Goal: Task Accomplishment & Management: Manage account settings

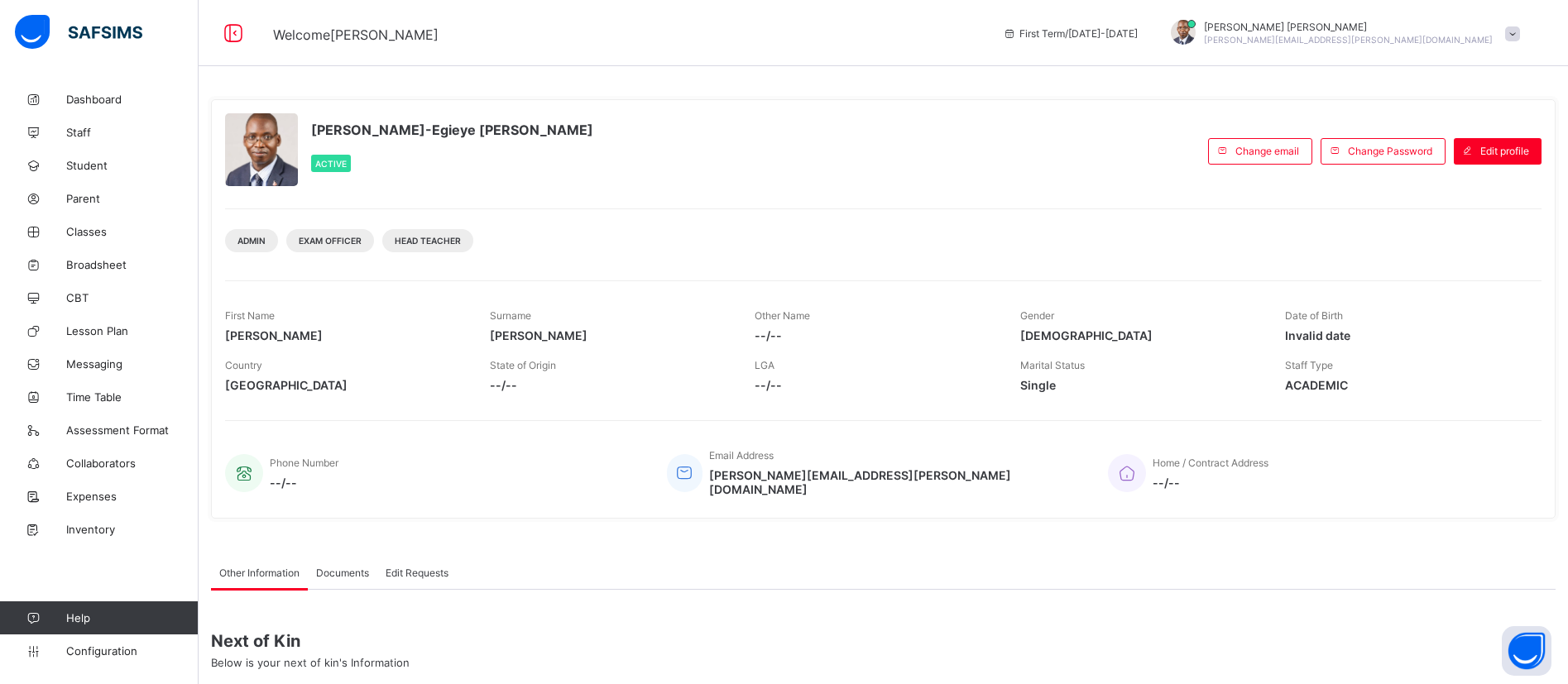
click at [453, 117] on div "Paul-Egieye Michael Active" at bounding box center [712, 150] width 975 height 76
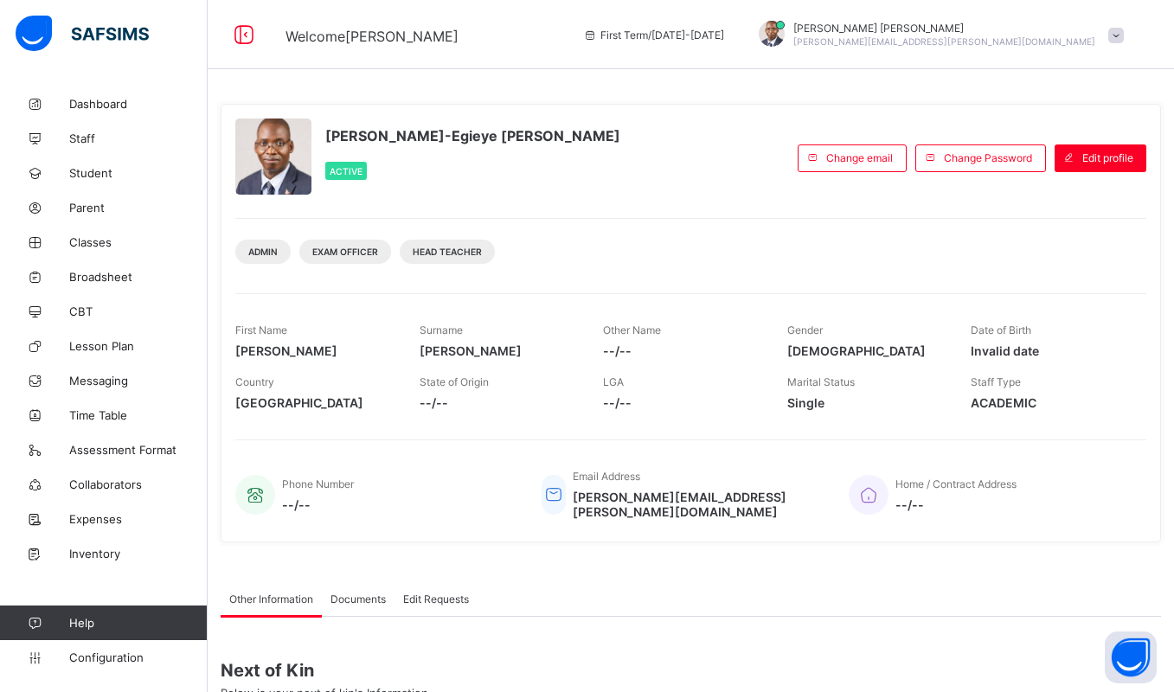
click at [641, 139] on div "Paul-Egieye Michael Active" at bounding box center [512, 157] width 554 height 79
click at [77, 236] on span "Classes" at bounding box center [138, 242] width 138 height 14
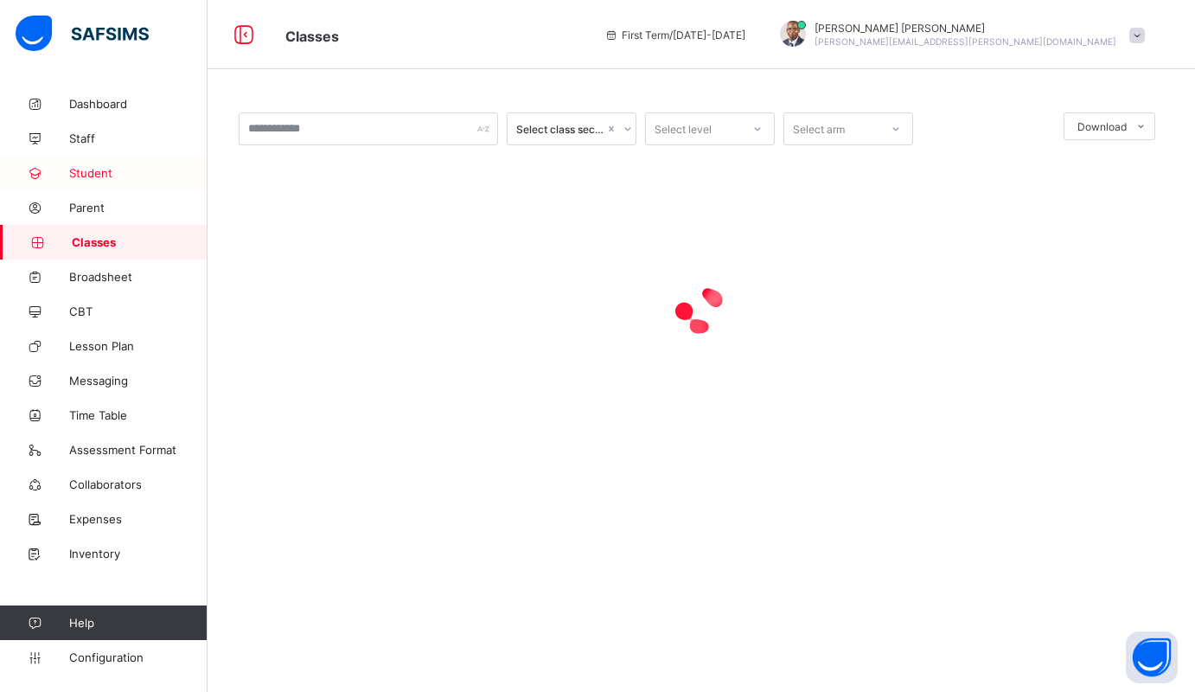
click at [83, 164] on link "Student" at bounding box center [104, 173] width 208 height 35
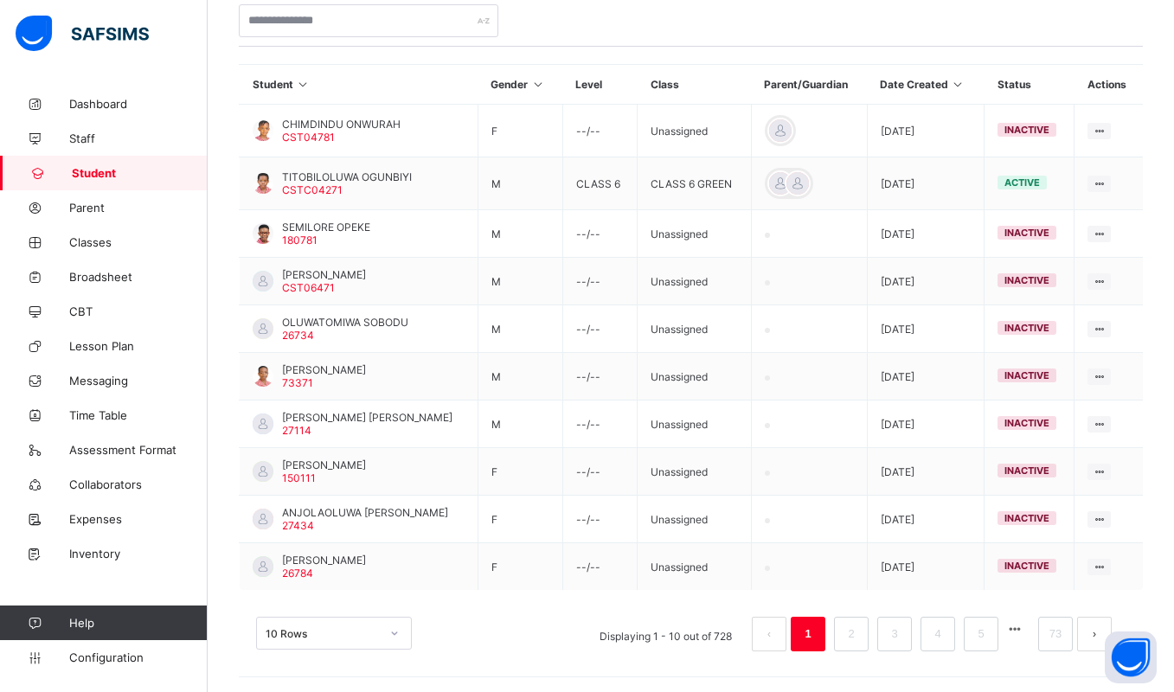
scroll to position [368, 0]
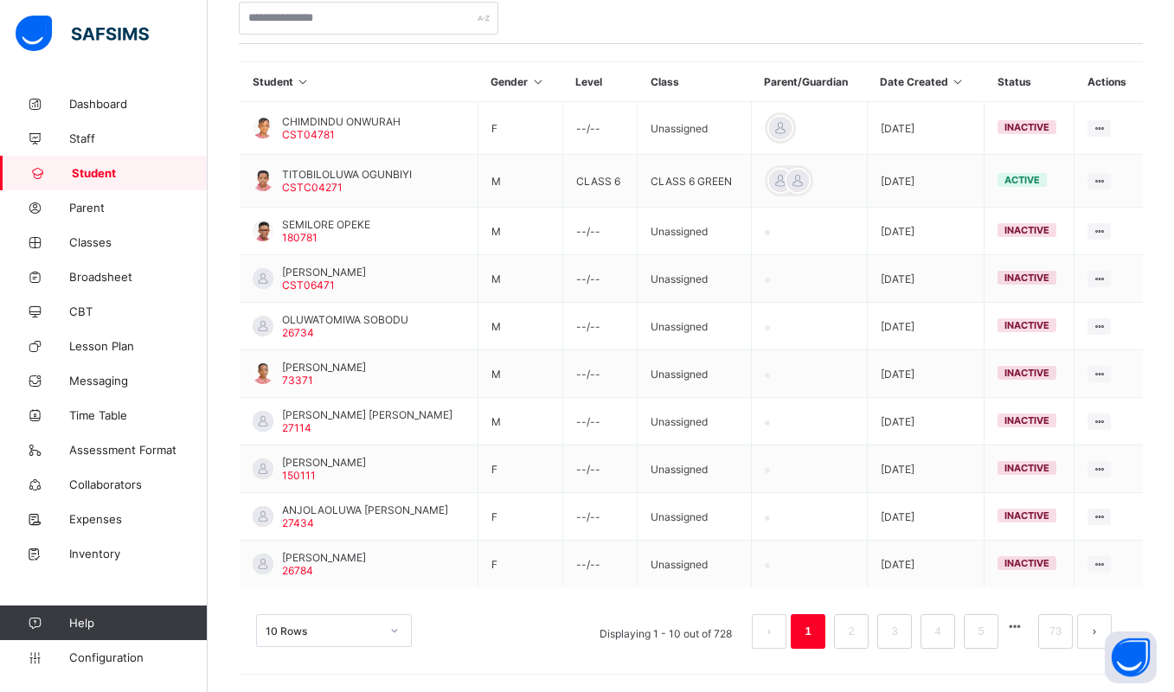
click at [965, 85] on icon at bounding box center [958, 81] width 15 height 13
click at [949, 88] on th "Date Created" at bounding box center [926, 82] width 118 height 40
click at [965, 82] on icon at bounding box center [958, 81] width 15 height 13
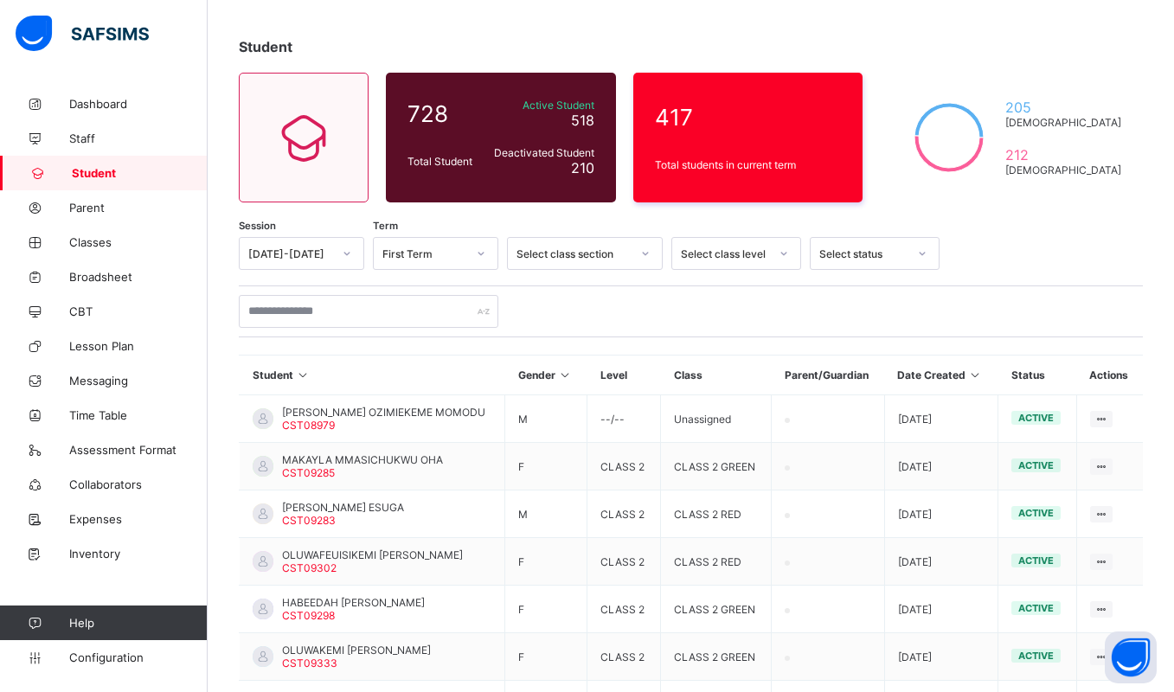
scroll to position [357, 0]
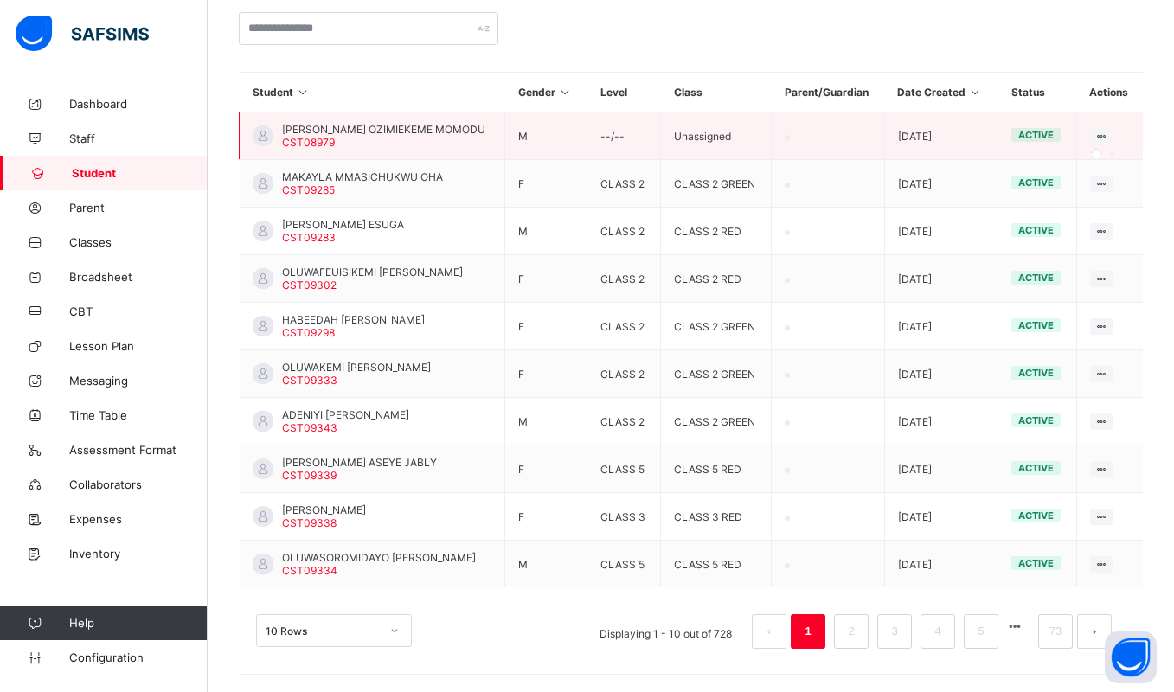
click at [1109, 142] on icon at bounding box center [1101, 136] width 15 height 13
click at [1109, 135] on icon at bounding box center [1101, 136] width 15 height 13
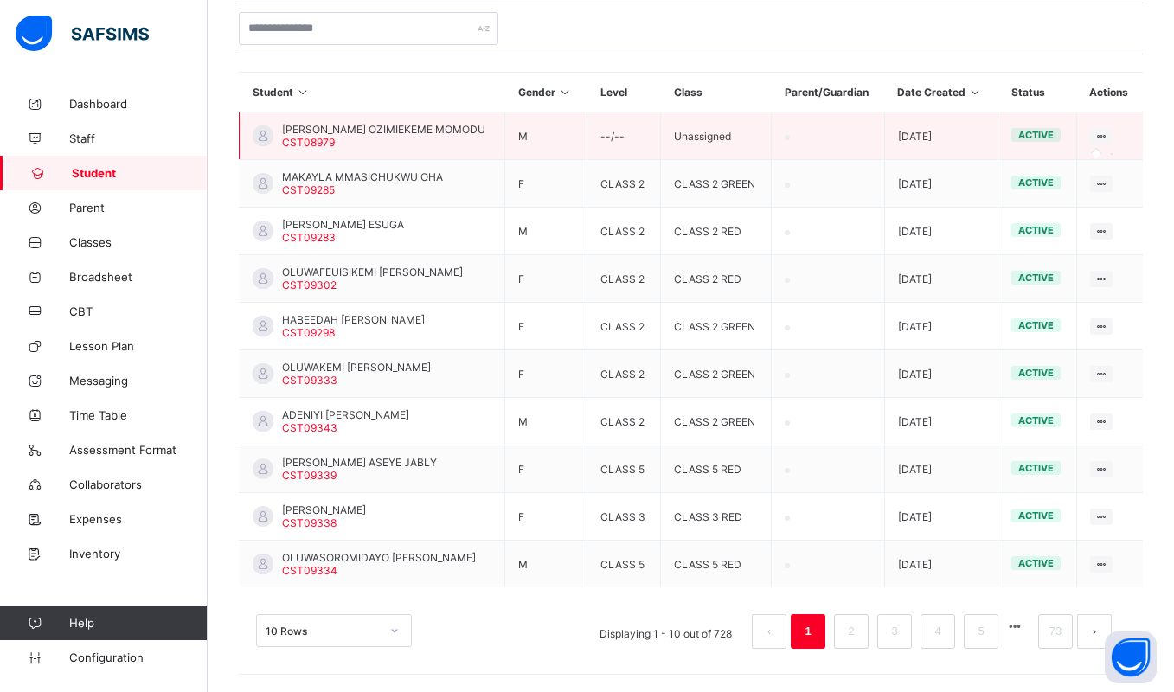
click at [1109, 131] on icon at bounding box center [1101, 136] width 15 height 13
click at [1109, 132] on icon at bounding box center [1101, 136] width 15 height 13
click at [1109, 130] on icon at bounding box center [1101, 136] width 15 height 13
click at [1109, 138] on icon at bounding box center [1101, 136] width 15 height 13
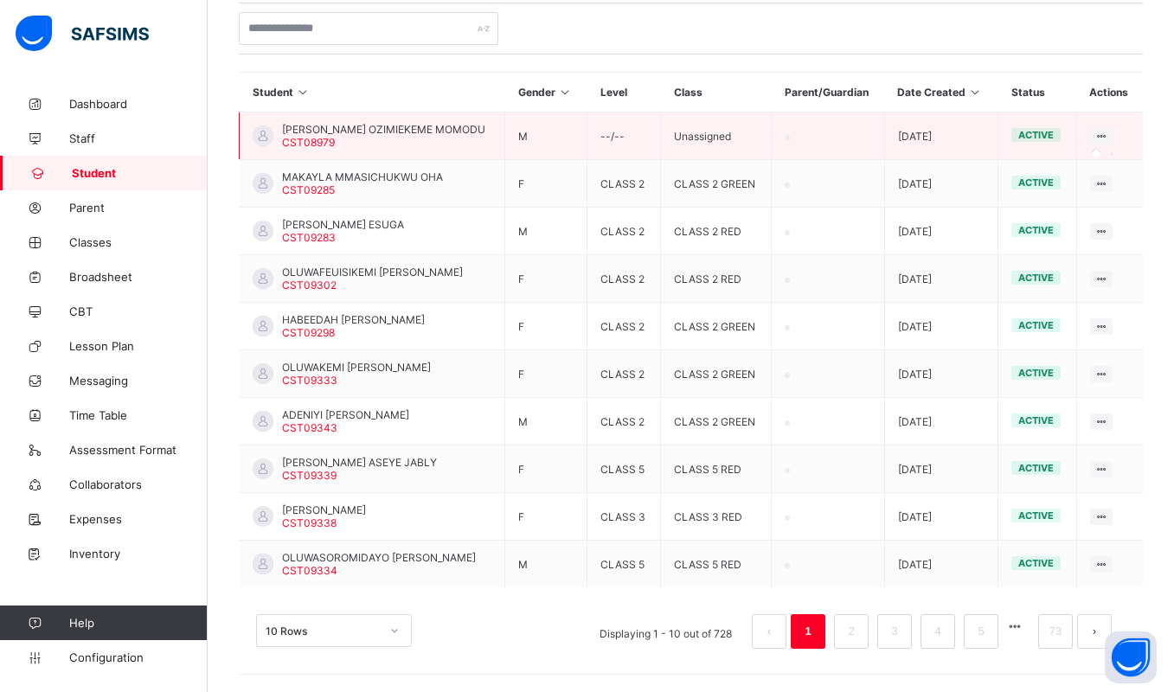
click at [1109, 138] on icon at bounding box center [1101, 136] width 15 height 13
click at [1109, 134] on icon at bounding box center [1101, 136] width 15 height 13
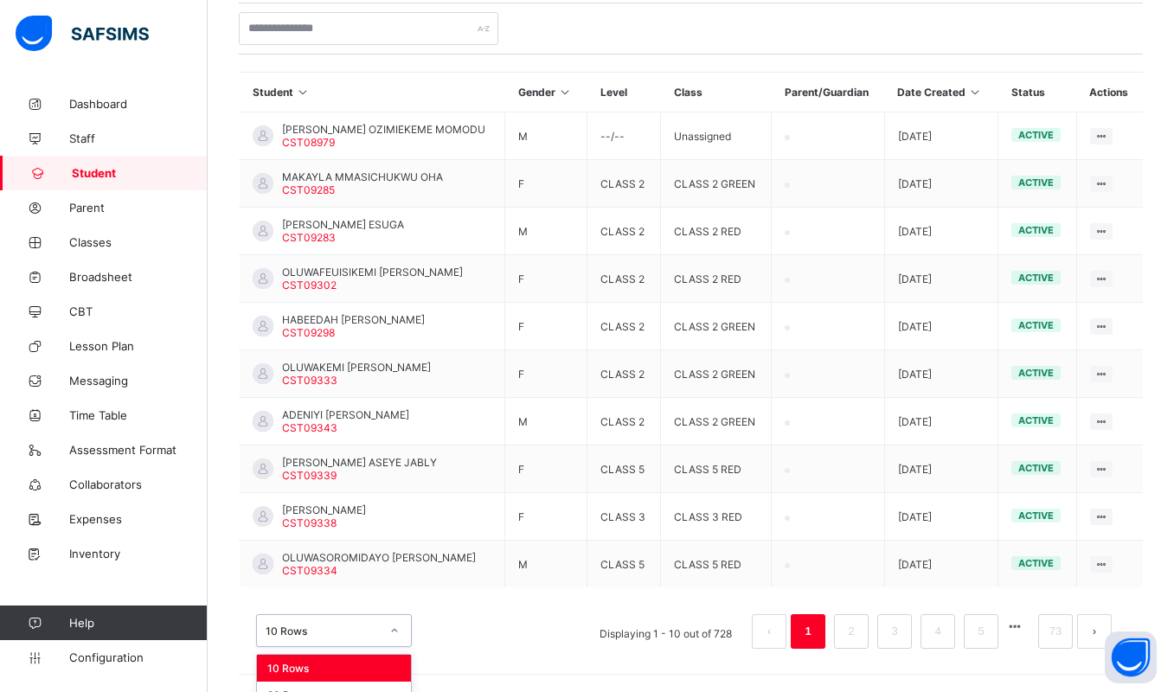
click at [343, 628] on div "option 10 Rows focused, 1 of 3. 3 results available. Use Up and Down to choose …" at bounding box center [334, 630] width 156 height 33
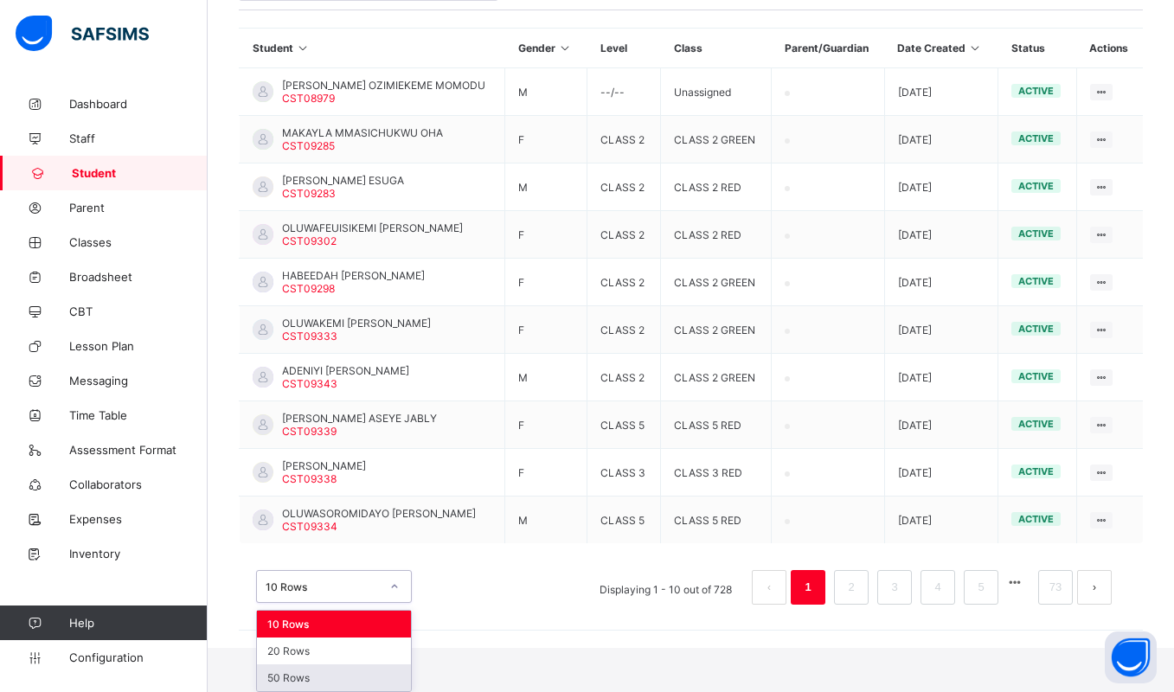
click at [269, 675] on div "50 Rows" at bounding box center [334, 677] width 154 height 27
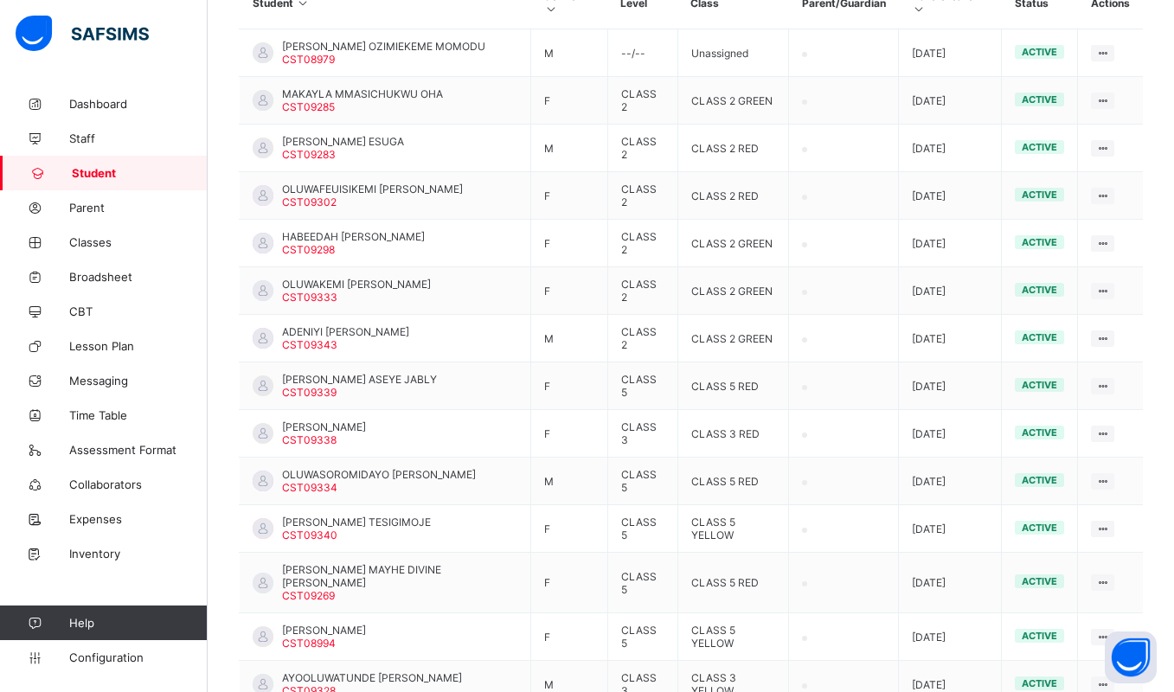
scroll to position [227, 0]
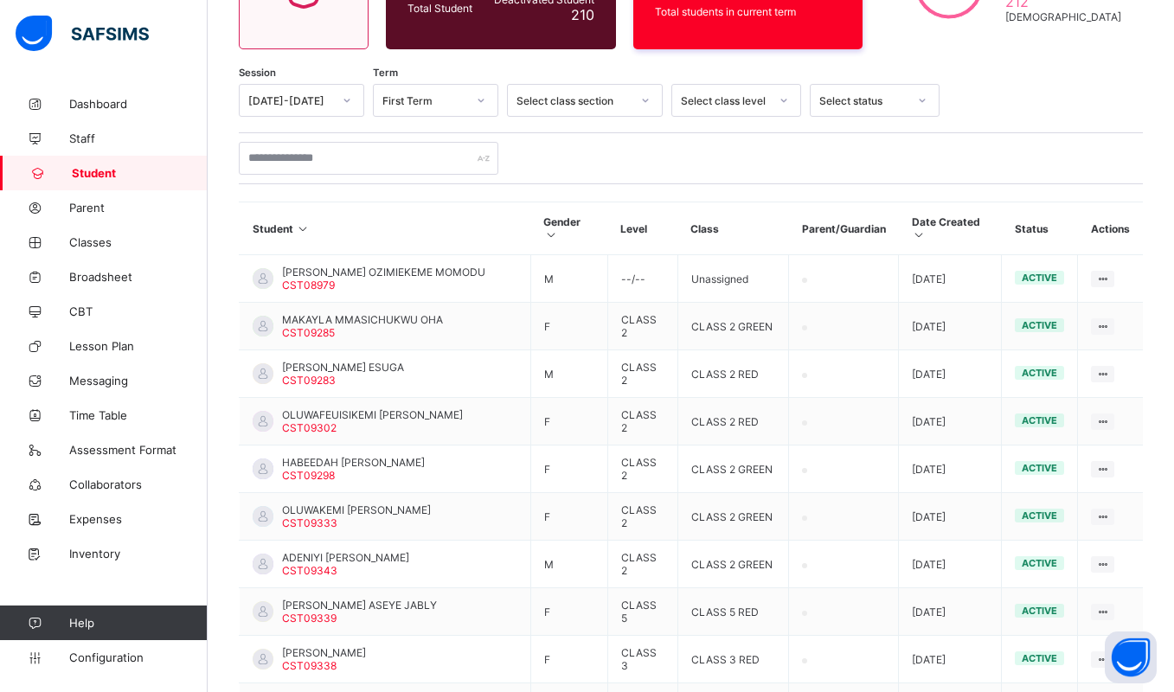
click at [660, 143] on div at bounding box center [691, 158] width 904 height 33
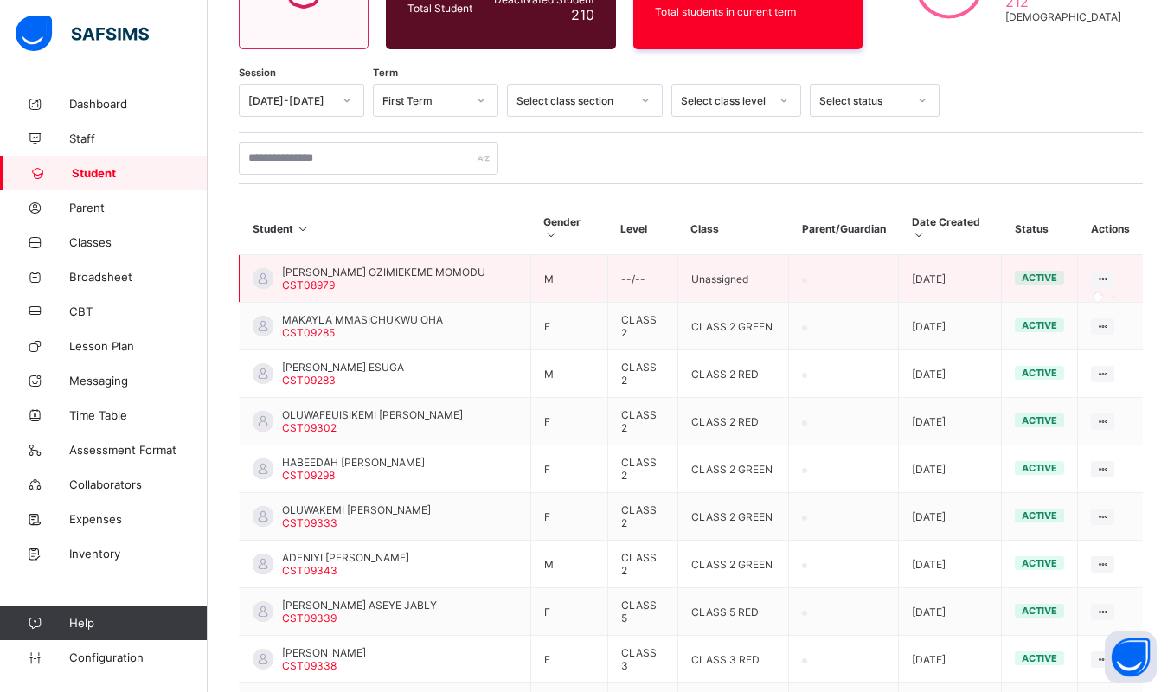
click at [1110, 272] on icon at bounding box center [1102, 278] width 15 height 13
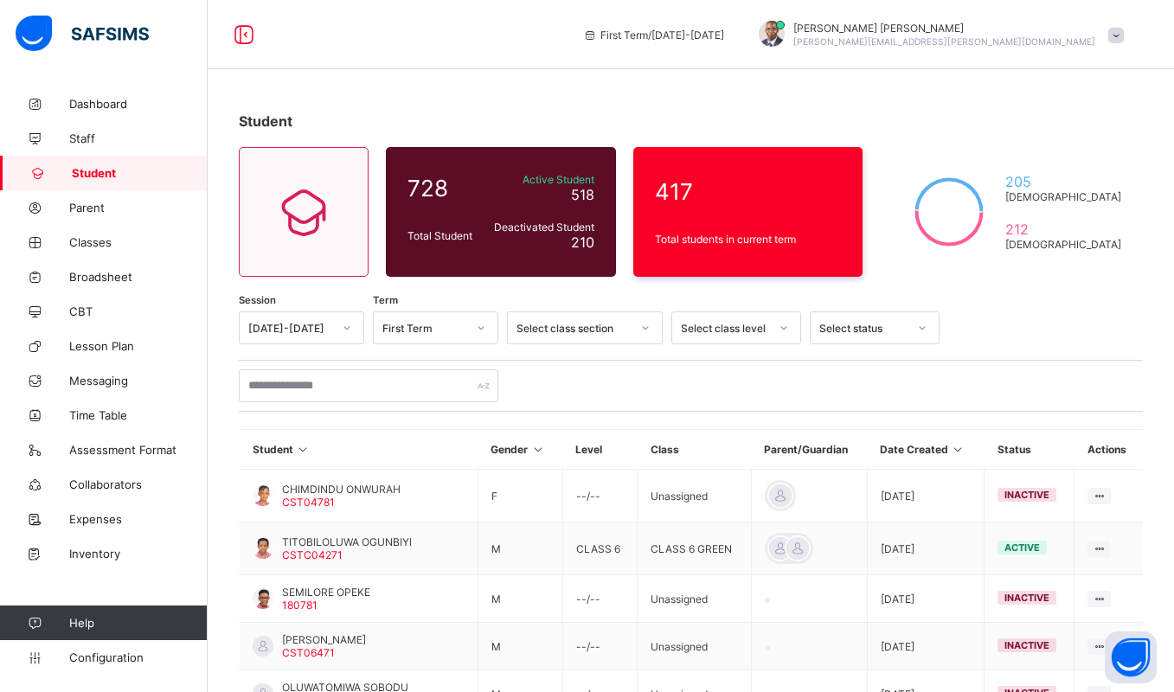
click at [965, 454] on icon at bounding box center [958, 449] width 15 height 13
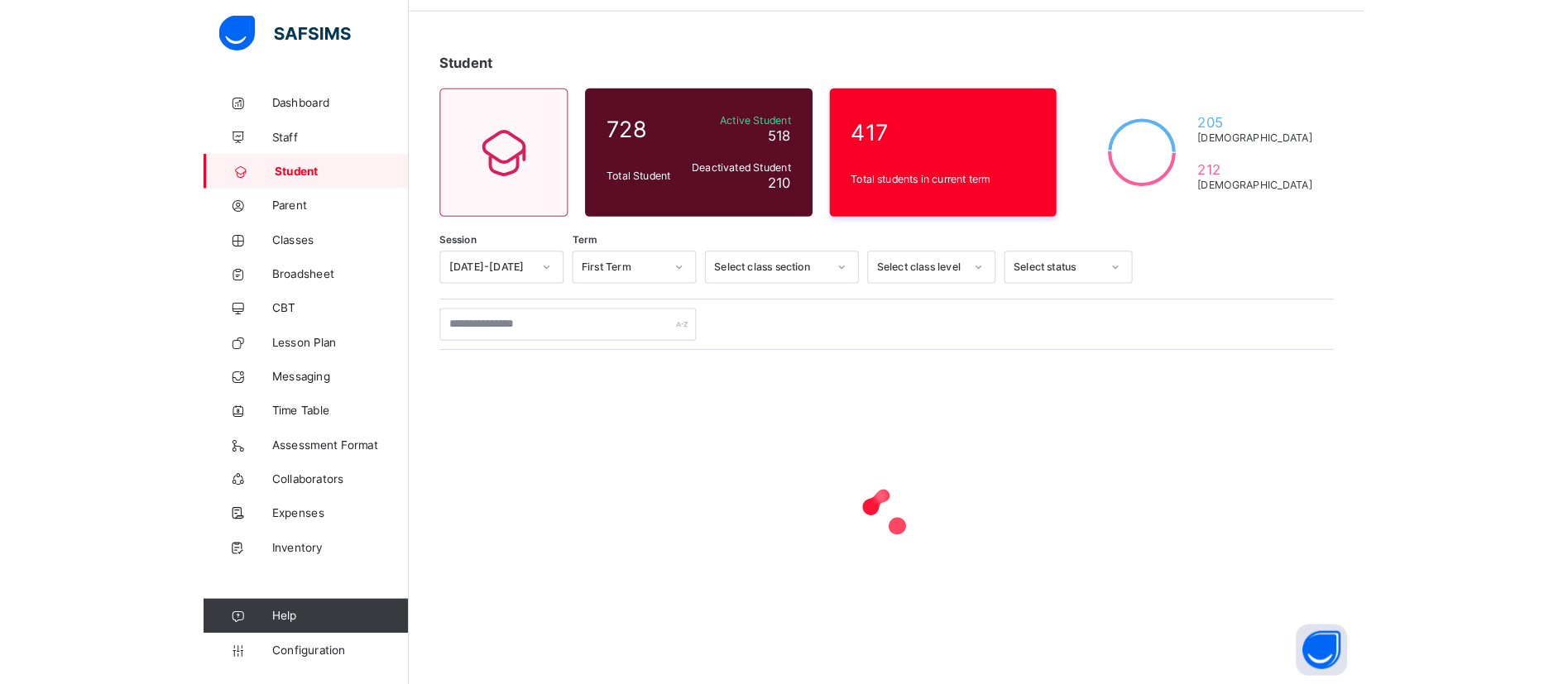
scroll to position [71, 0]
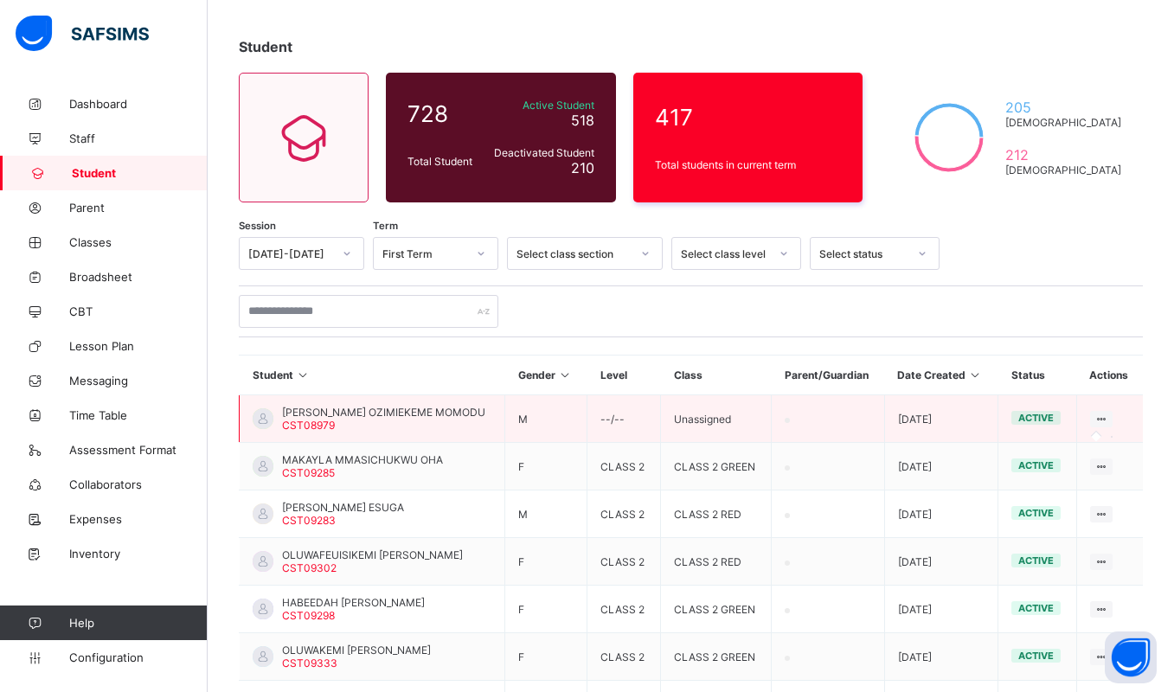
click at [1109, 425] on icon at bounding box center [1101, 419] width 15 height 13
click at [1109, 416] on icon at bounding box center [1101, 419] width 15 height 13
click at [1109, 419] on icon at bounding box center [1101, 419] width 15 height 13
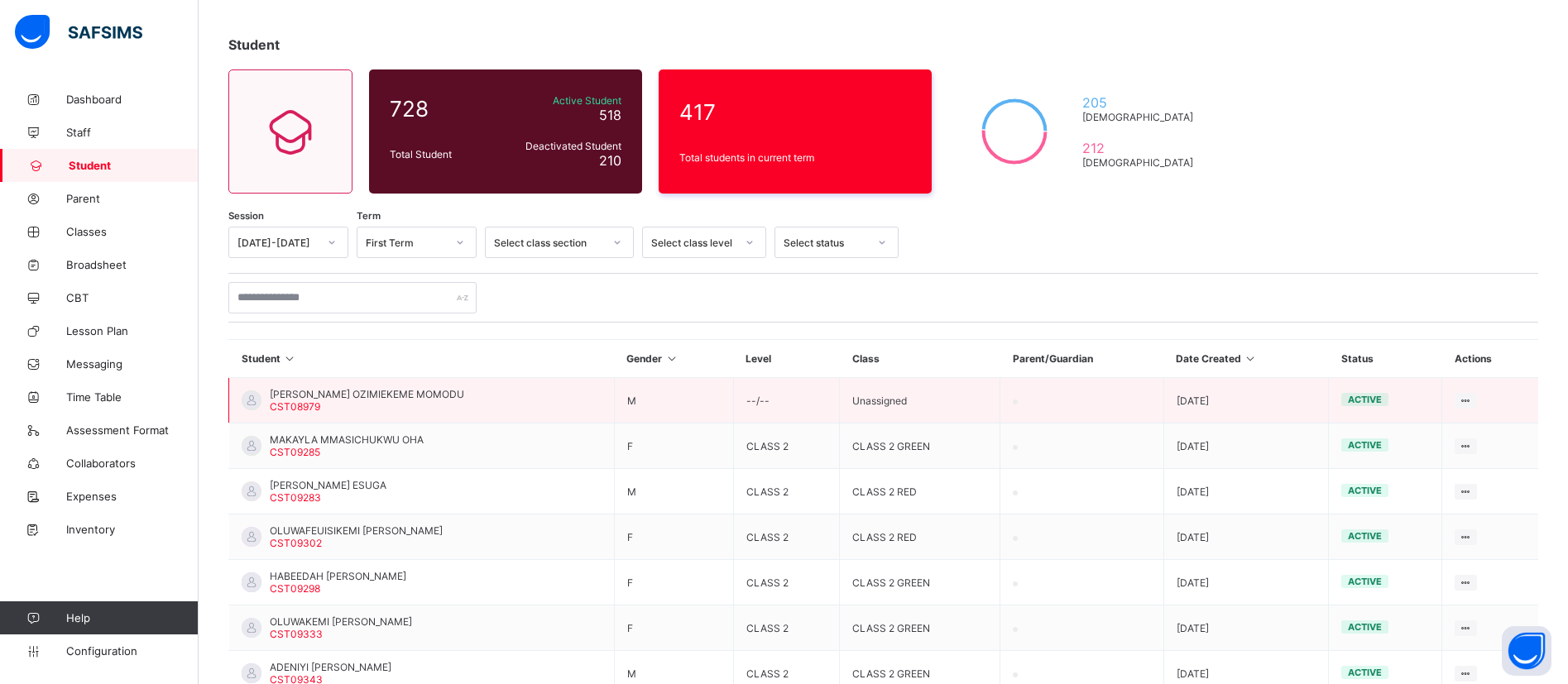
click at [1142, 409] on td at bounding box center [1491, 401] width 96 height 46
click at [1142, 395] on icon at bounding box center [1466, 401] width 14 height 12
click at [1142, 398] on icon at bounding box center [1466, 401] width 14 height 12
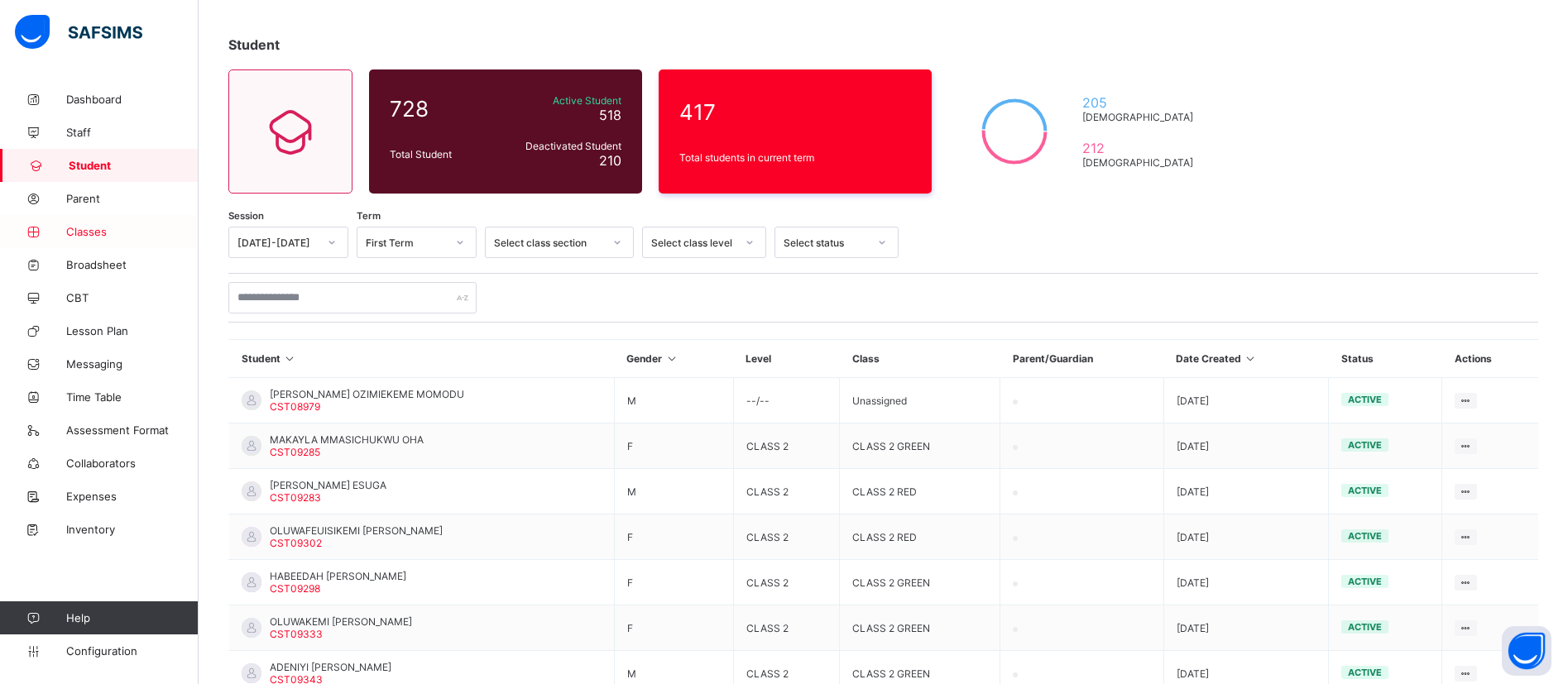
click at [98, 226] on span "Classes" at bounding box center [132, 232] width 132 height 13
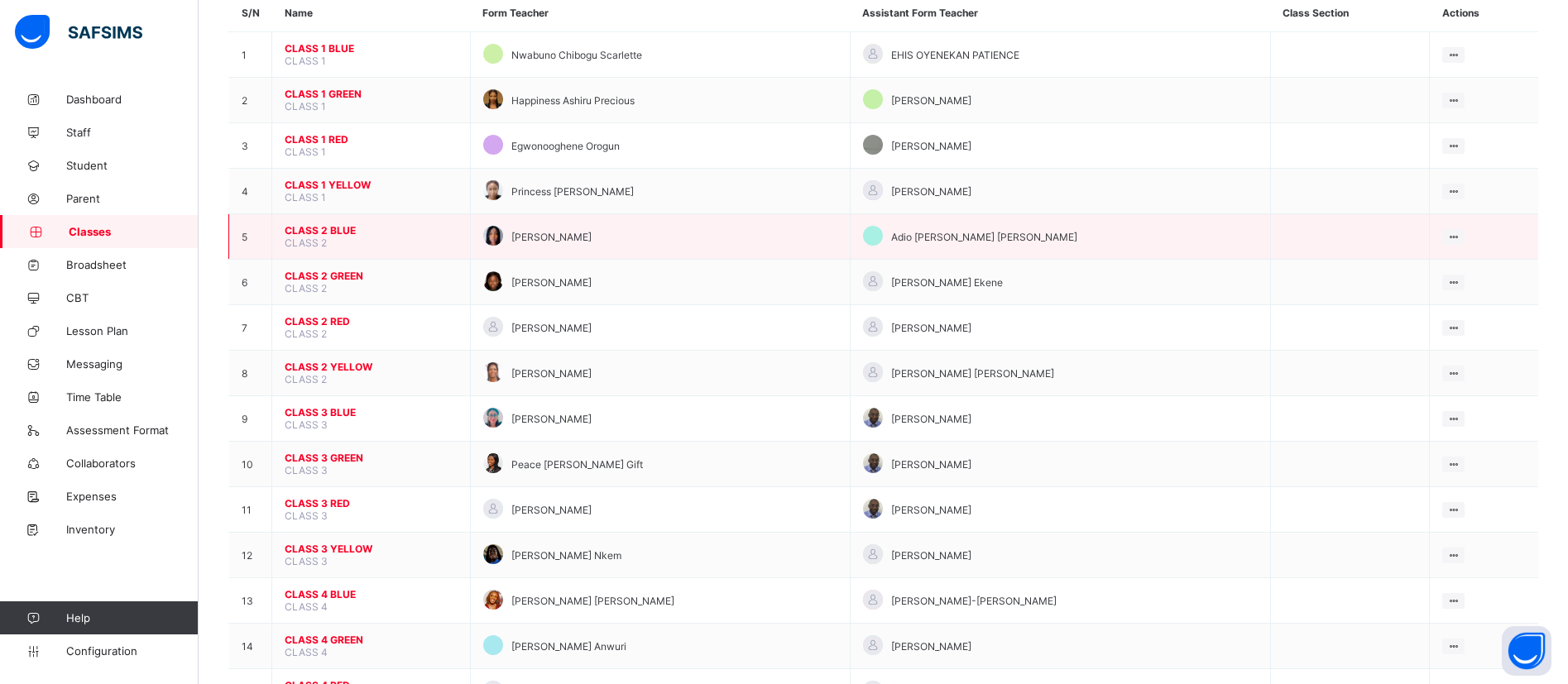
scroll to position [496, 0]
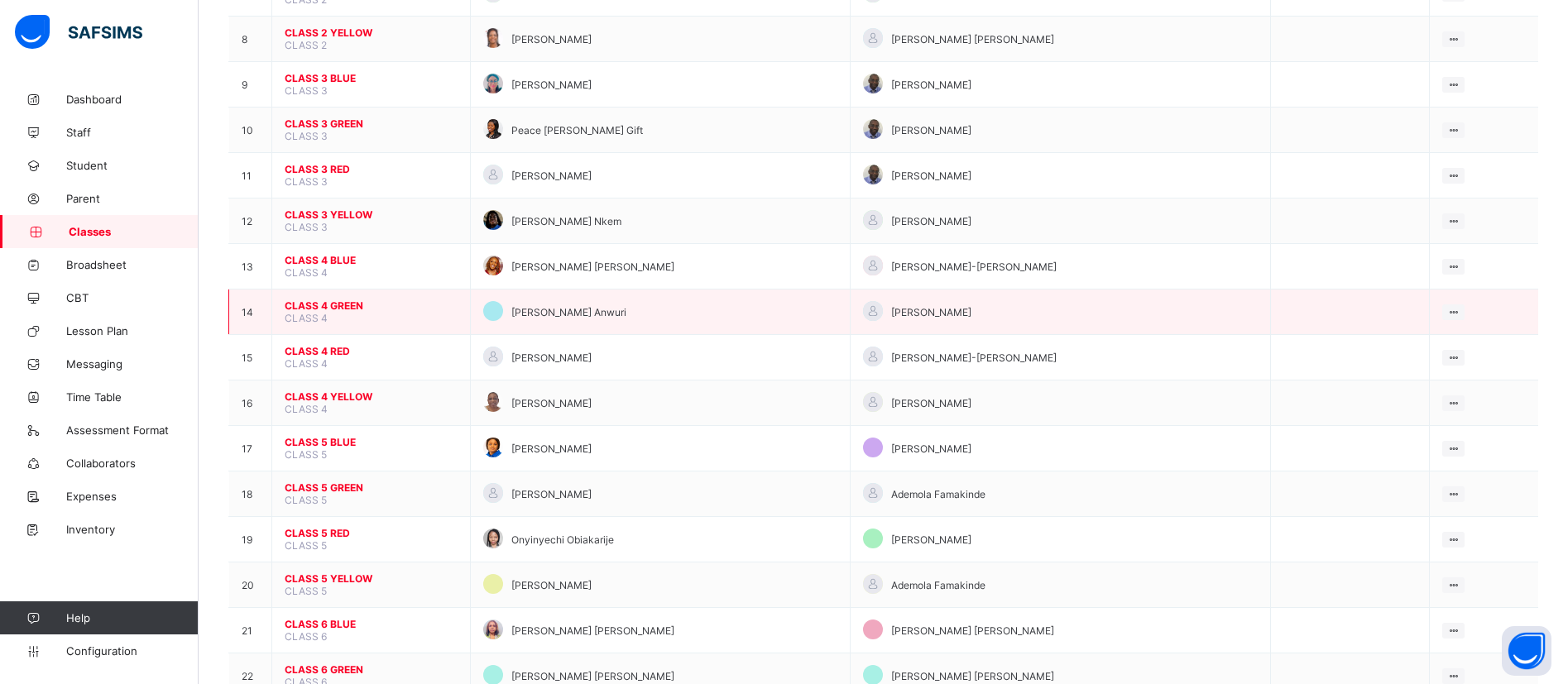
click at [321, 309] on span "CLASS 4 GREEN" at bounding box center [371, 305] width 173 height 12
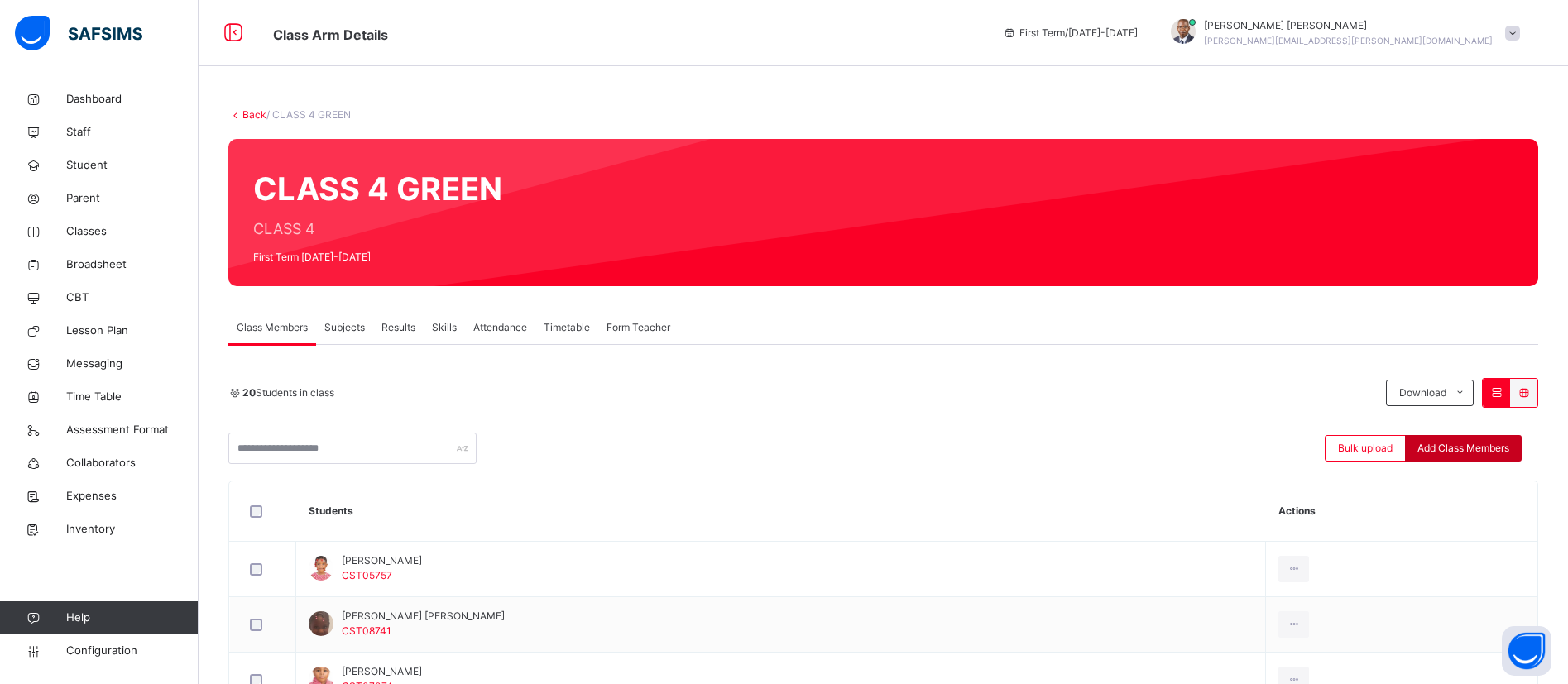
click at [1142, 455] on span "Add Class Members" at bounding box center [1464, 449] width 92 height 15
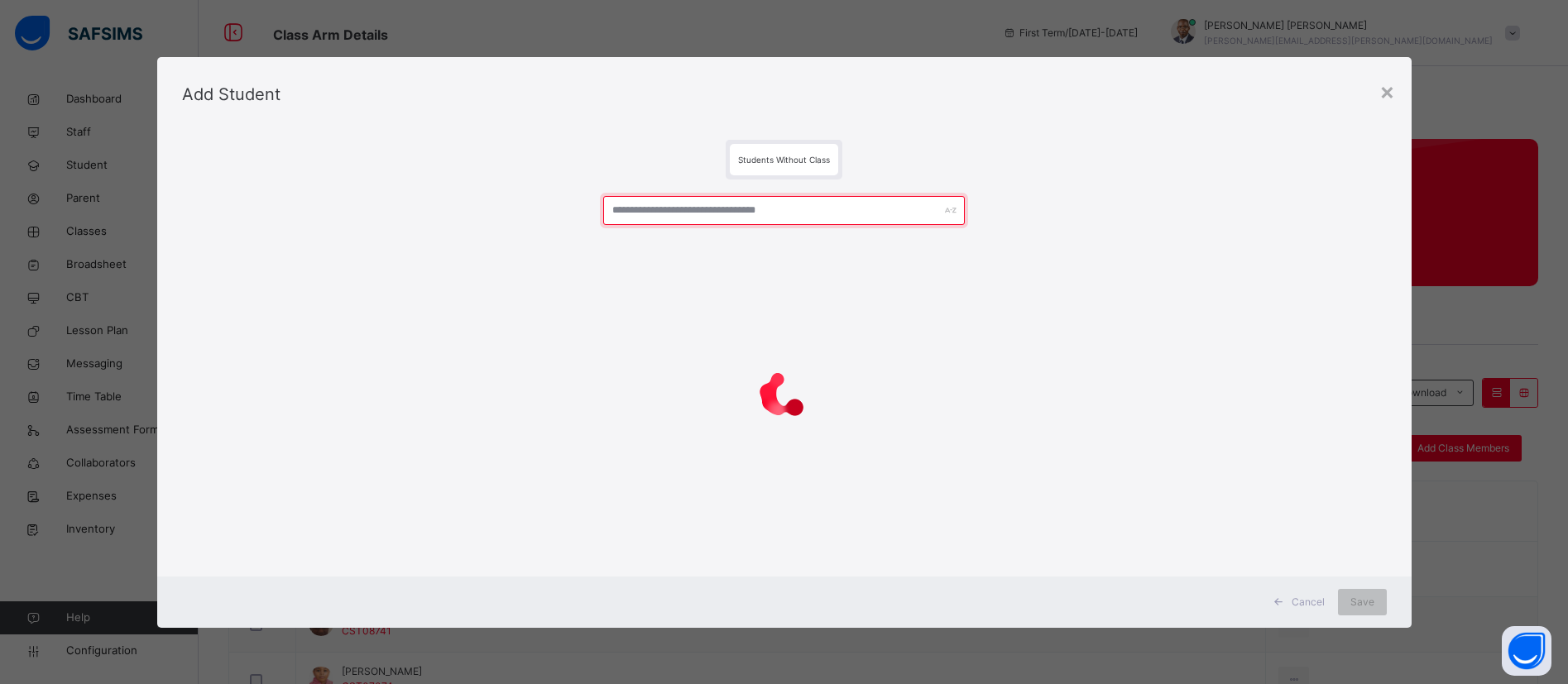
click at [733, 206] on input "text" at bounding box center [784, 210] width 362 height 29
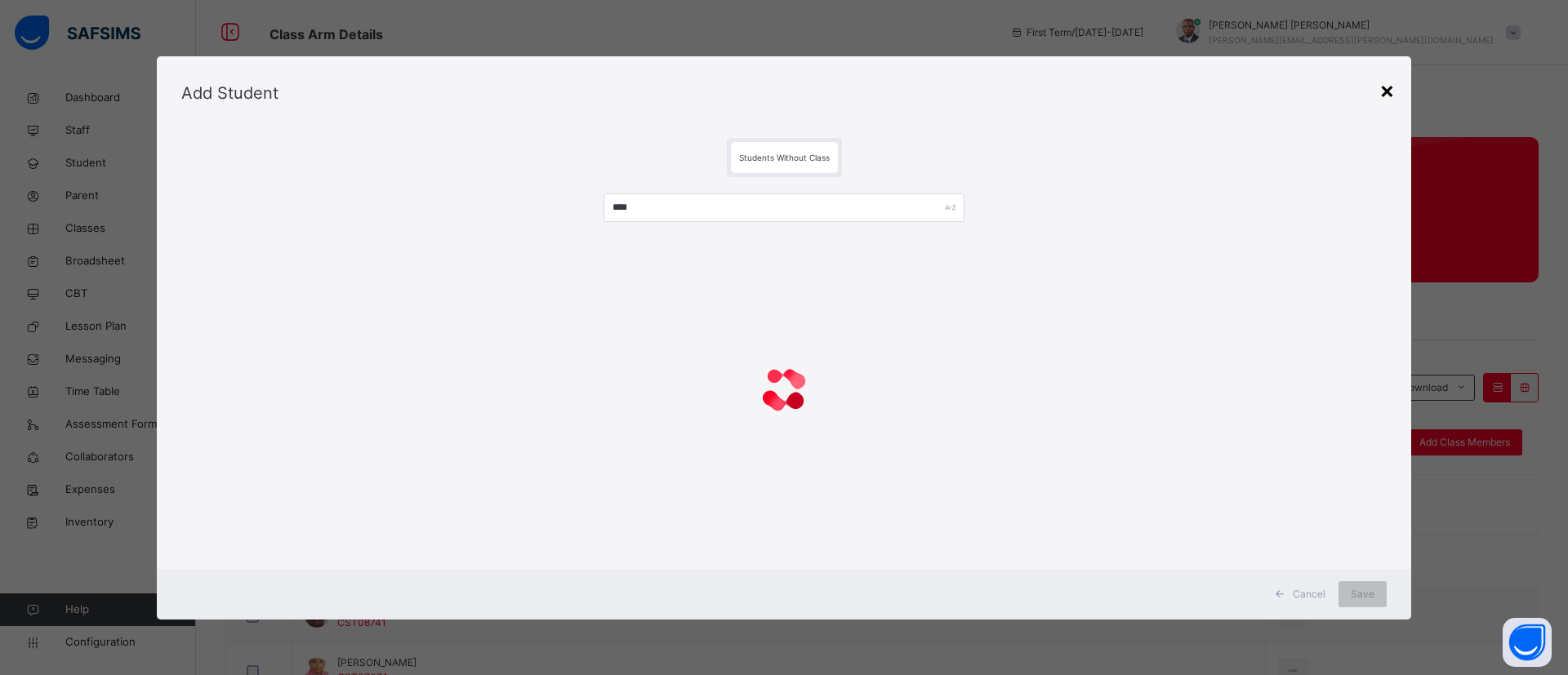
click at [1127, 85] on div "×" at bounding box center [1387, 90] width 15 height 34
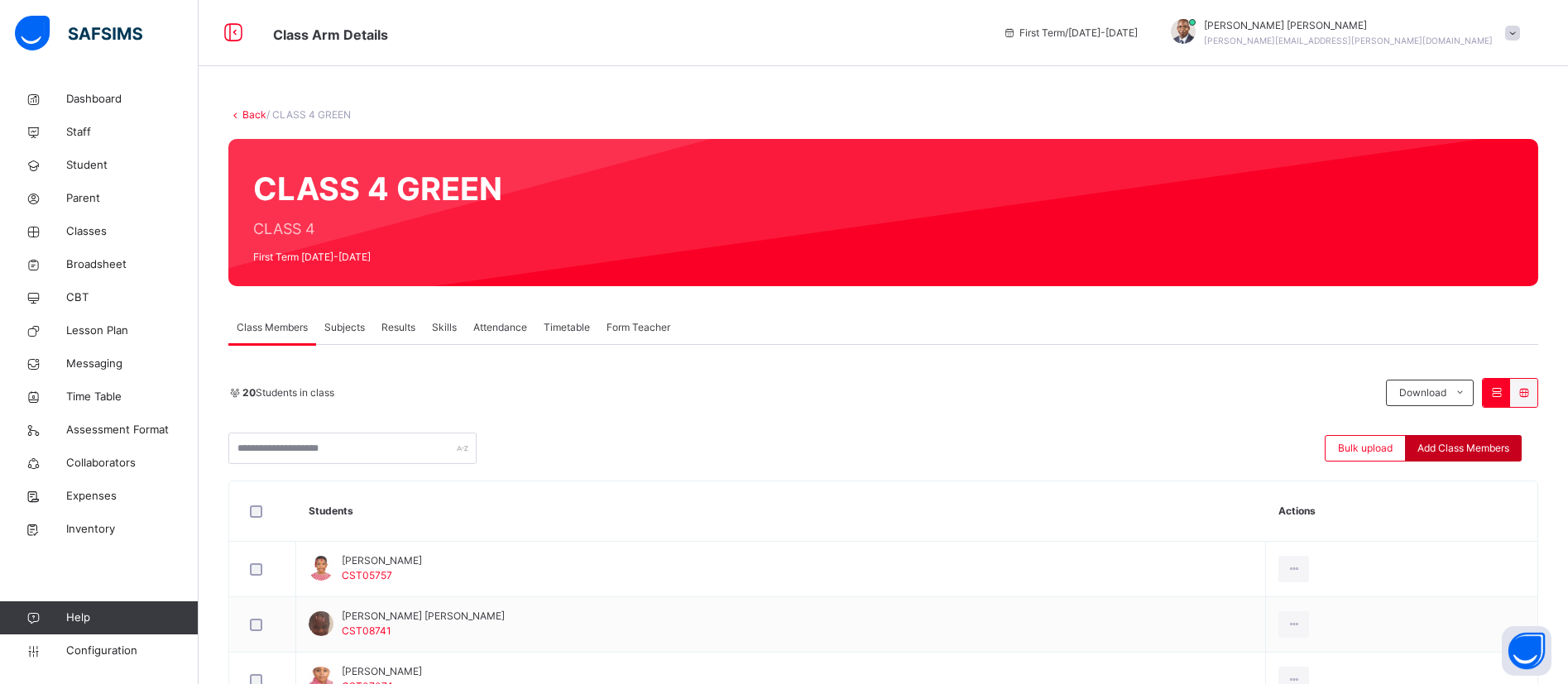
click at [1142, 448] on span "Add Class Members" at bounding box center [1464, 449] width 92 height 15
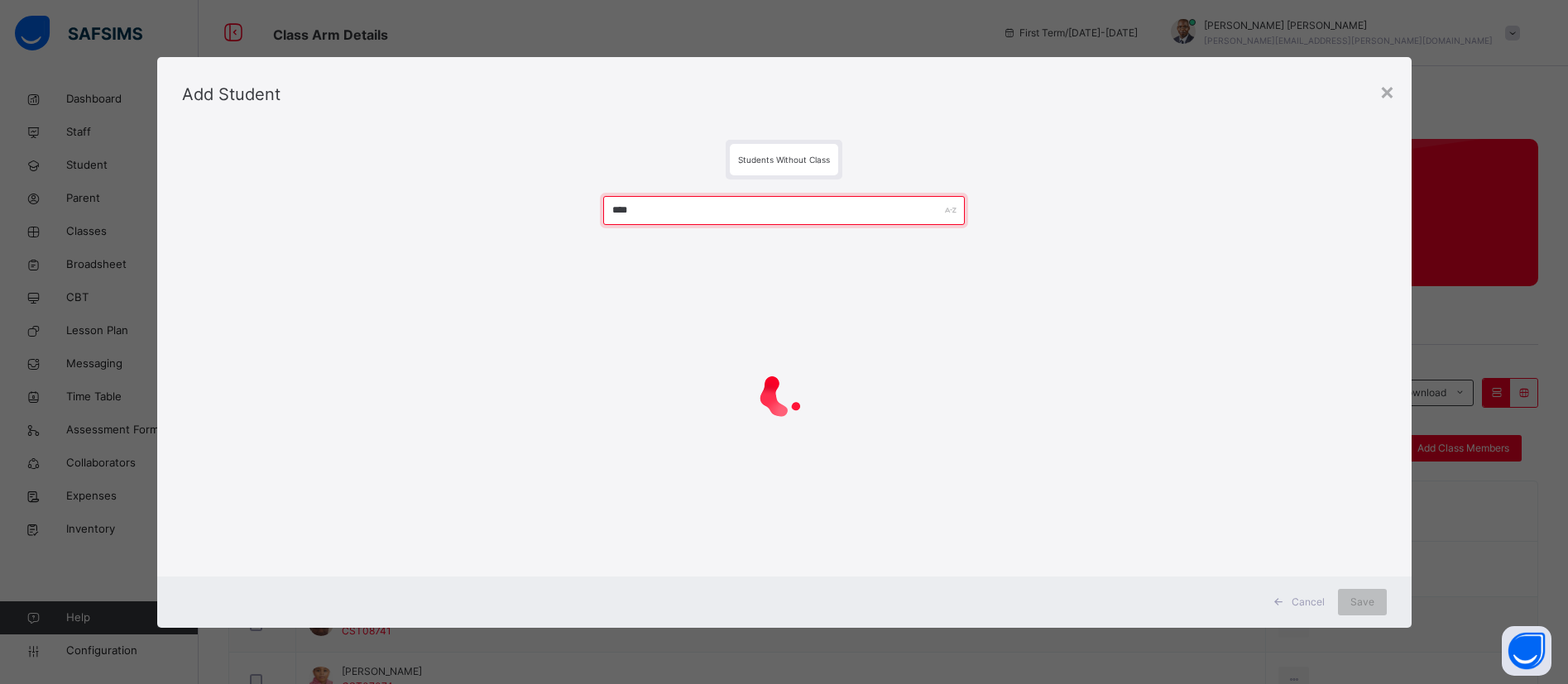
click at [678, 221] on input "****" at bounding box center [784, 210] width 362 height 29
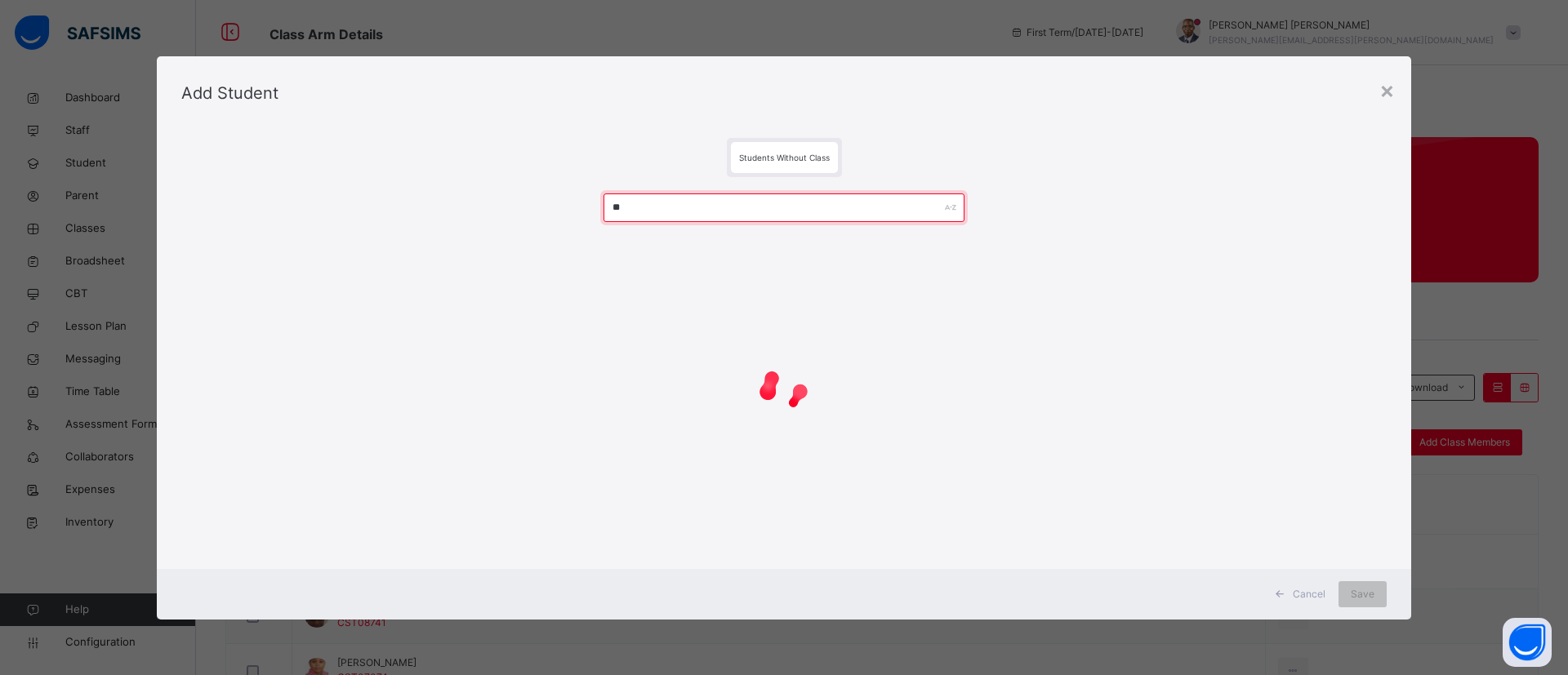
type input "*"
type input "****"
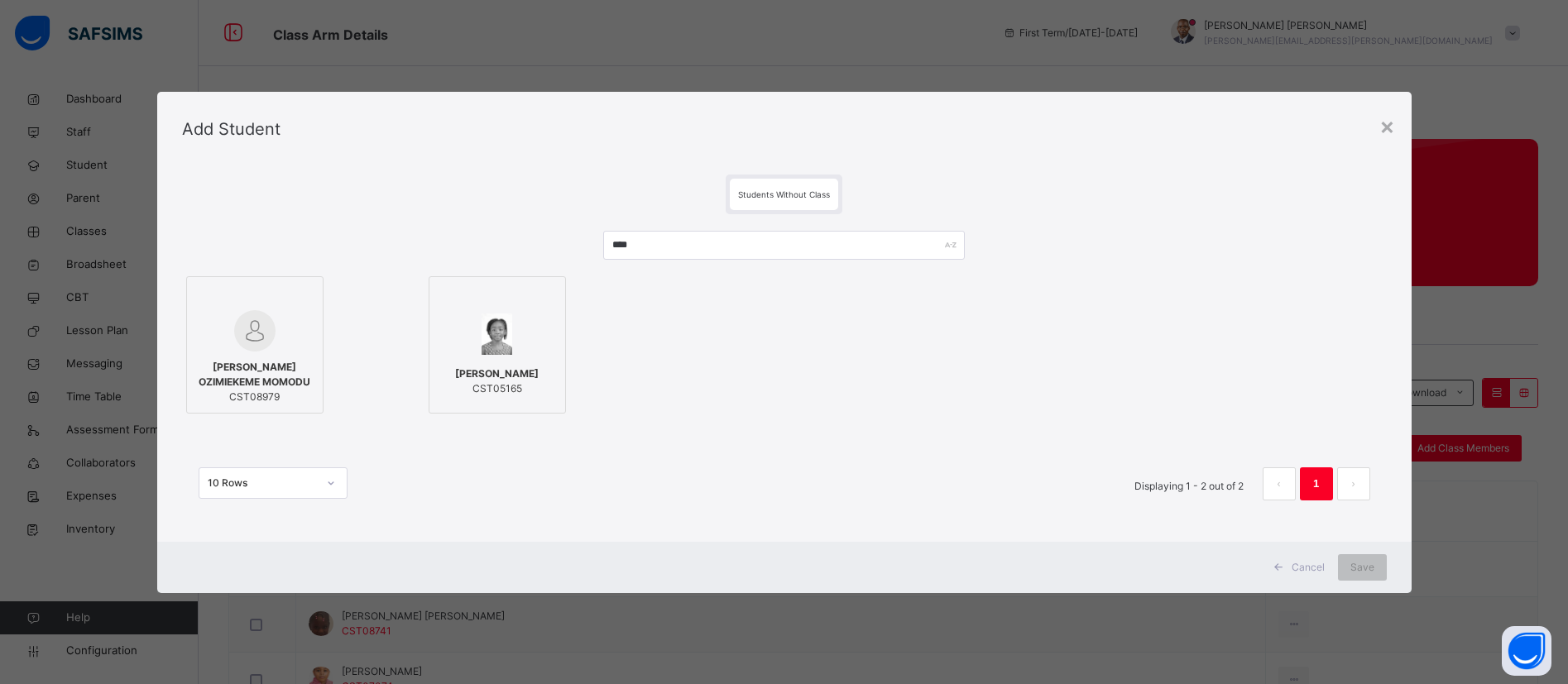
click at [233, 379] on span "[PERSON_NAME] OZIMIEKEME MOMODU" at bounding box center [254, 374] width 120 height 30
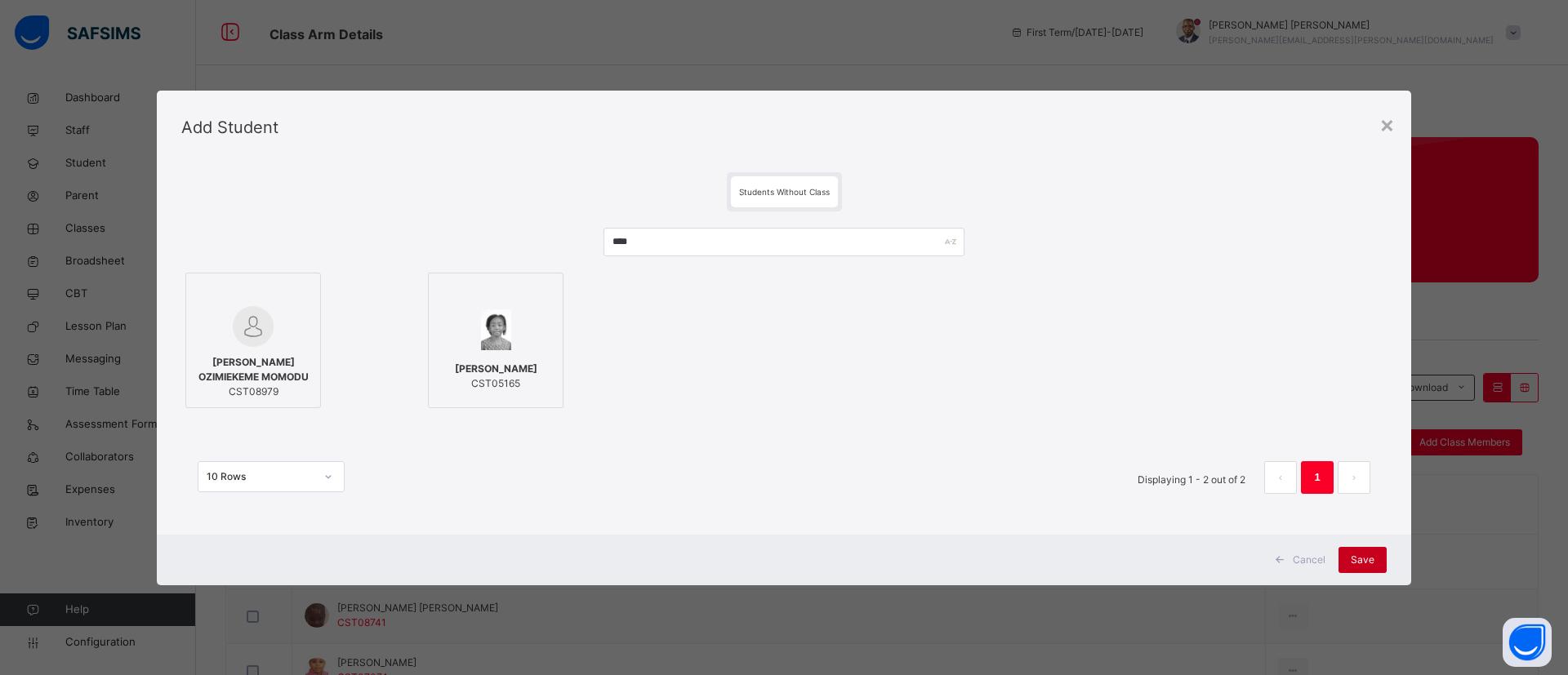
click at [1127, 556] on span "Save" at bounding box center [1362, 561] width 24 height 15
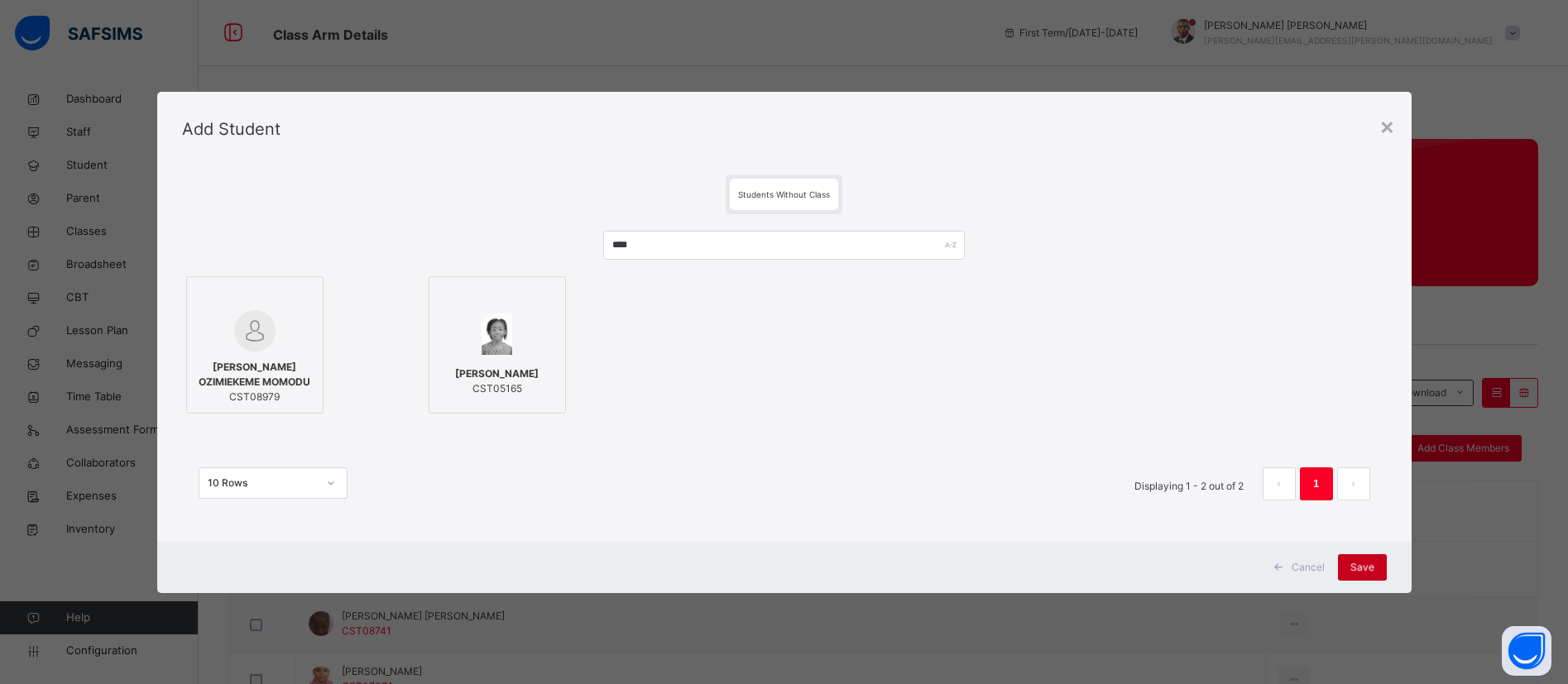
click at [1142, 561] on div "Save" at bounding box center [1362, 568] width 49 height 27
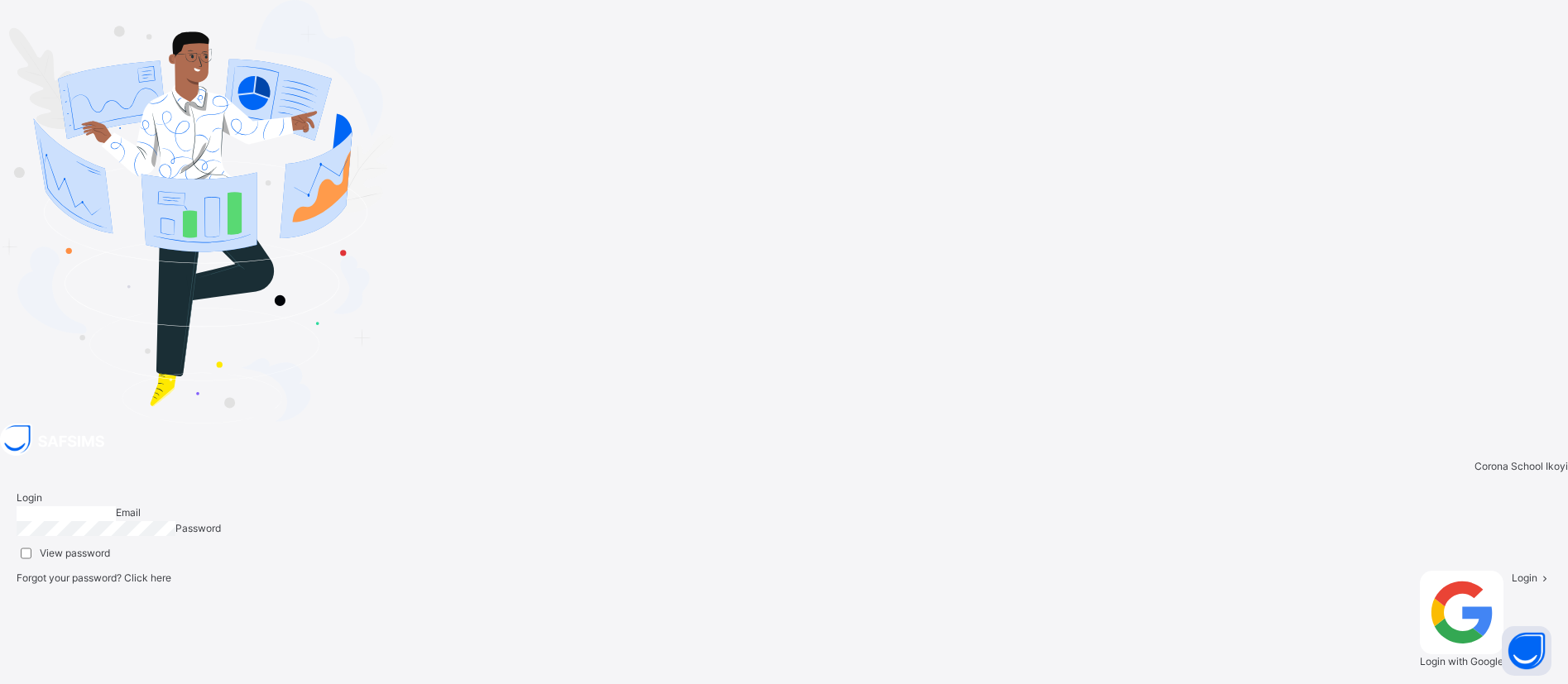
type input "**********"
